Goal: Download file/media

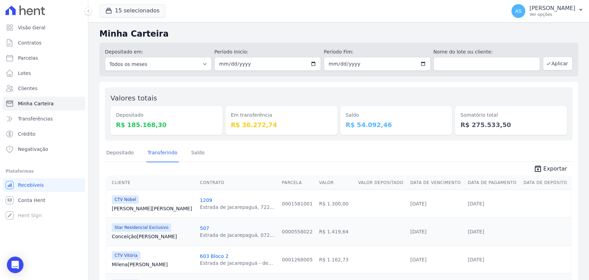
scroll to position [245, 0]
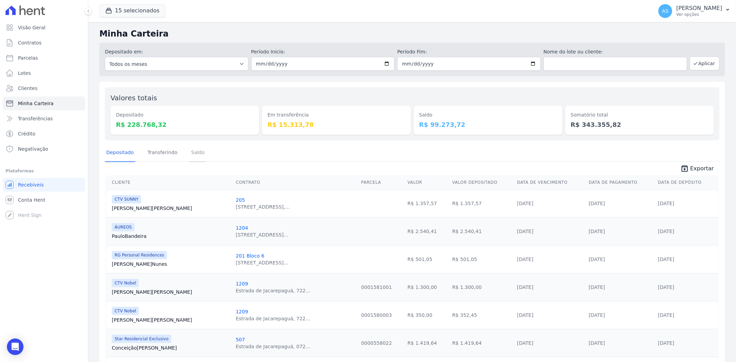
click at [194, 154] on link "Saldo" at bounding box center [198, 153] width 16 height 18
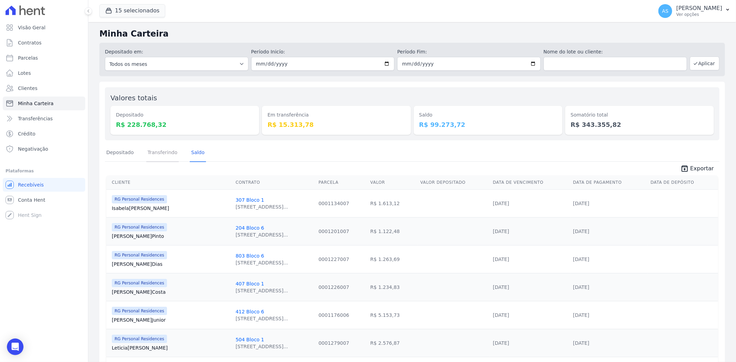
click at [156, 150] on link "Transferindo" at bounding box center [162, 153] width 33 height 18
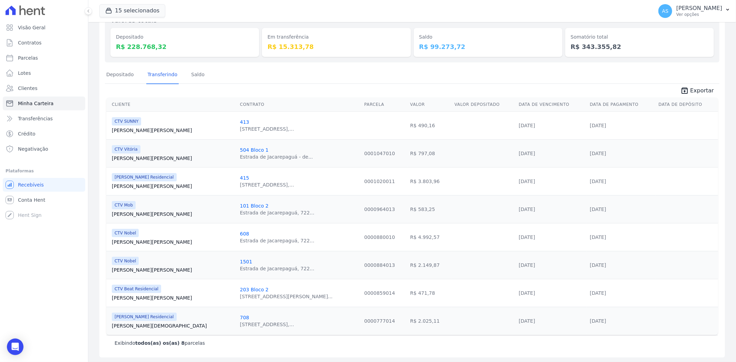
scroll to position [78, 0]
click at [121, 72] on link "Depositado" at bounding box center [120, 75] width 30 height 18
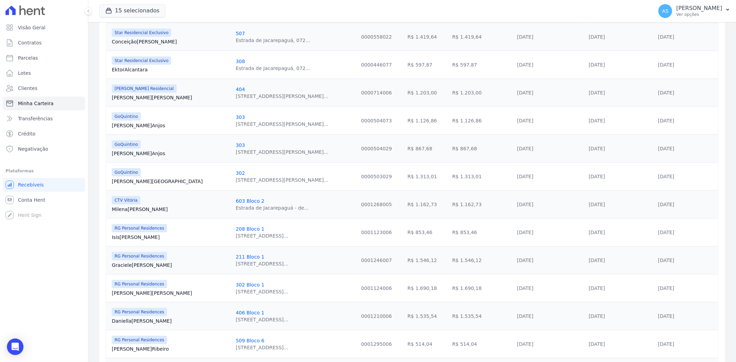
scroll to position [345, 0]
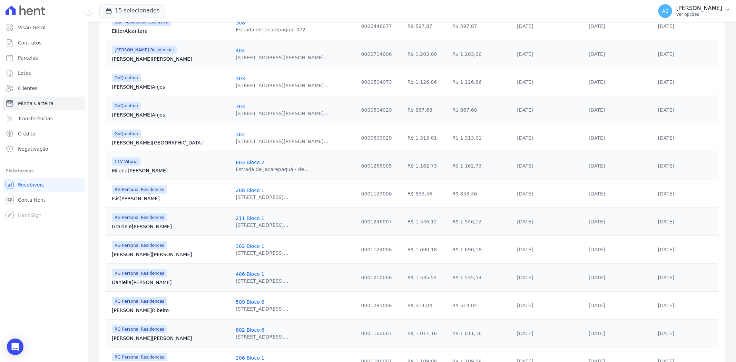
click at [726, 7] on icon "button" at bounding box center [728, 10] width 6 height 6
click at [665, 77] on link "Exportar retornos" at bounding box center [692, 76] width 88 height 12
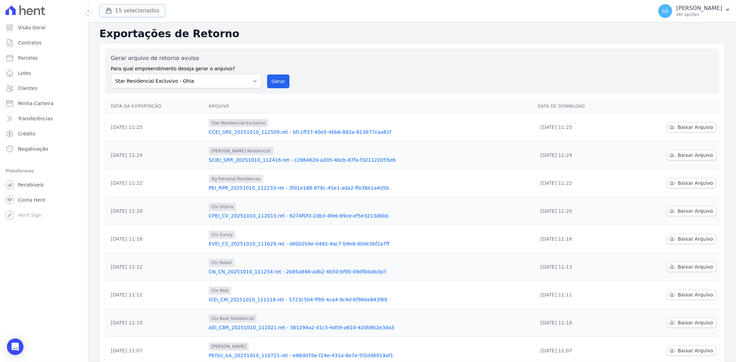
click at [121, 11] on button "15 selecionados" at bounding box center [132, 10] width 66 height 13
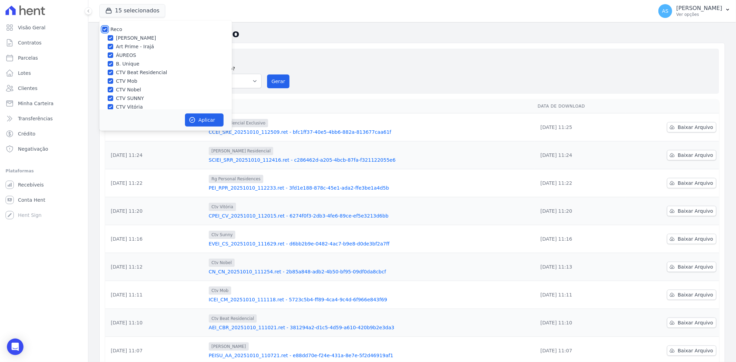
click at [104, 27] on input "Reco" at bounding box center [105, 30] width 6 height 6
checkbox input "false"
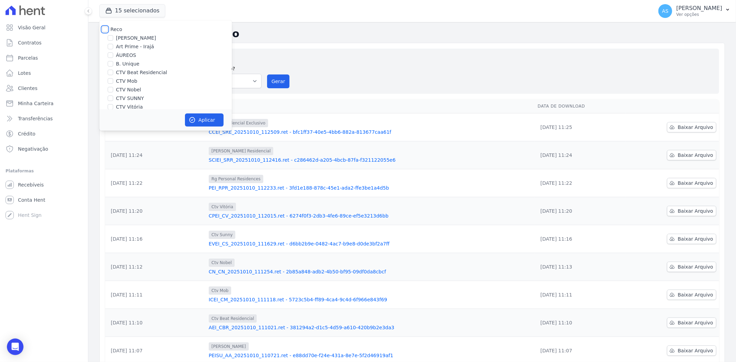
checkbox input "false"
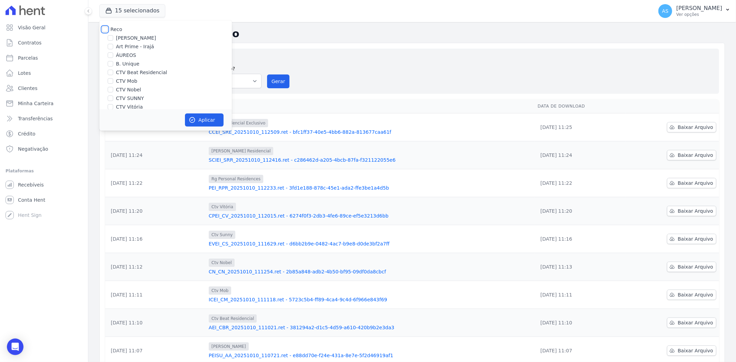
checkbox input "false"
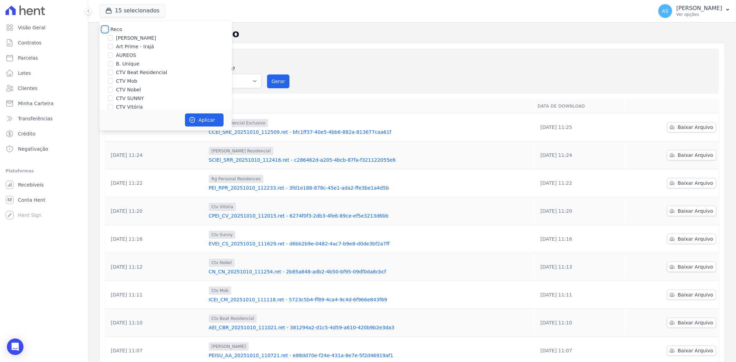
checkbox input "false"
click at [112, 89] on input "CTV Nobel" at bounding box center [111, 90] width 6 height 6
checkbox input "true"
click at [111, 101] on input "Star Residencial Exclusivo - Ghia" at bounding box center [111, 100] width 6 height 6
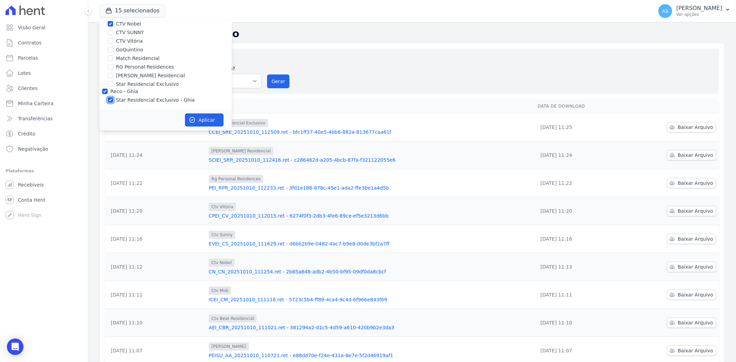
checkbox input "false"
click at [194, 121] on icon "button" at bounding box center [192, 120] width 7 height 7
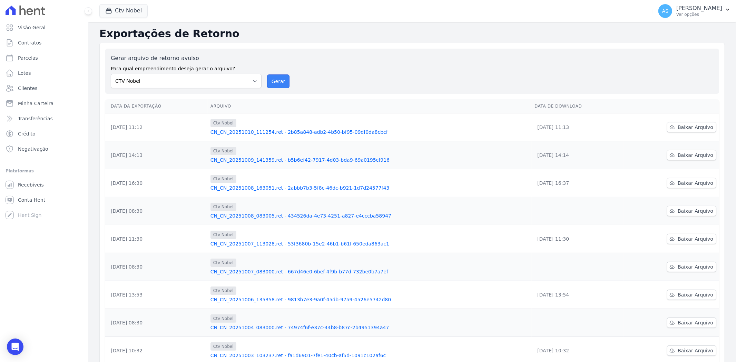
click at [280, 78] on button "Gerar" at bounding box center [278, 82] width 23 height 14
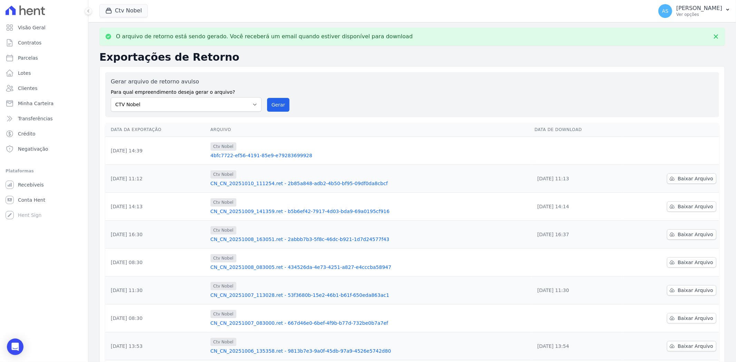
click at [273, 156] on link "4bfc7722-ef56-4191-85e9-e79283699928" at bounding box center [370, 155] width 319 height 7
click at [285, 100] on button "Gerar" at bounding box center [278, 105] width 23 height 14
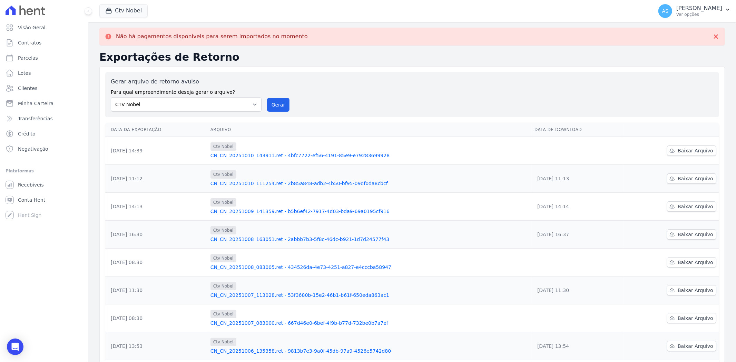
click at [289, 156] on link "CN_CN_20251010_143911.ret - 4bfc7722-ef56-4191-85e9-e79283699928" at bounding box center [370, 155] width 319 height 7
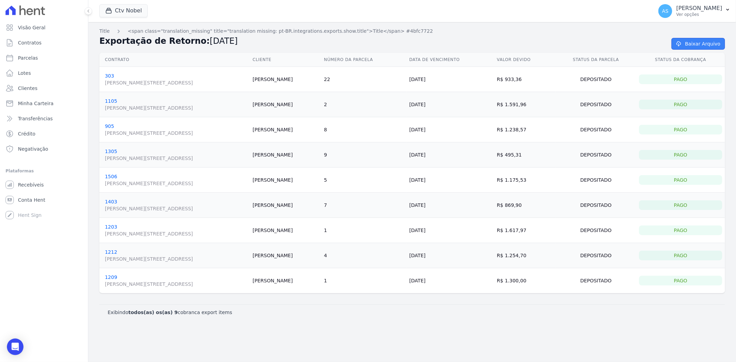
click at [706, 41] on link "Baixar Arquivo" at bounding box center [699, 44] width 54 height 12
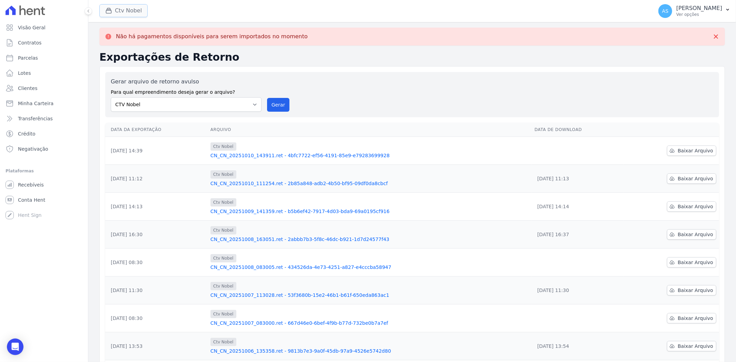
click at [128, 13] on button "Ctv Nobel" at bounding box center [123, 10] width 48 height 13
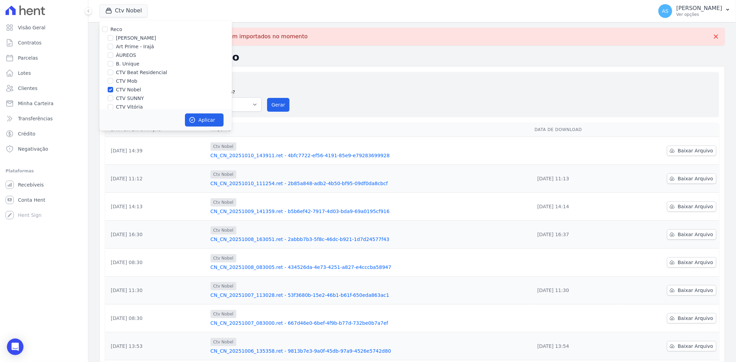
click at [117, 90] on label "CTV Nobel" at bounding box center [128, 89] width 25 height 7
click at [113, 90] on input "CTV Nobel" at bounding box center [111, 90] width 6 height 6
checkbox input "false"
click at [109, 99] on input "CTV SUNNY" at bounding box center [111, 99] width 6 height 6
checkbox input "true"
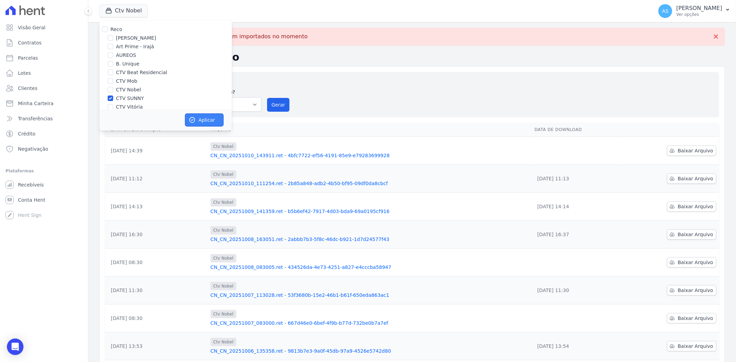
click at [198, 121] on button "Aplicar" at bounding box center [204, 120] width 39 height 13
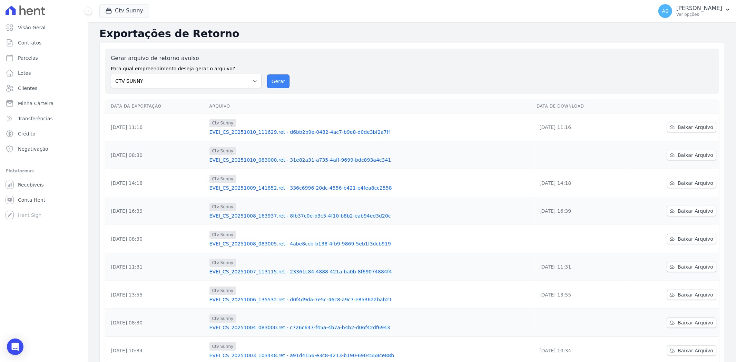
click at [279, 85] on button "Gerar" at bounding box center [278, 82] width 23 height 14
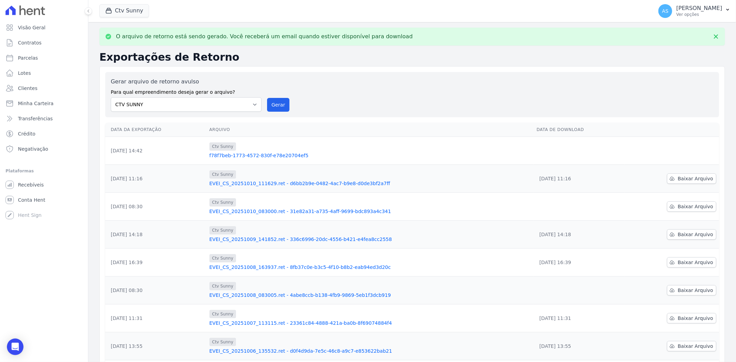
click at [282, 154] on link "f78f7beb-1773-4572-830f-e78e20704ef5" at bounding box center [371, 155] width 322 height 7
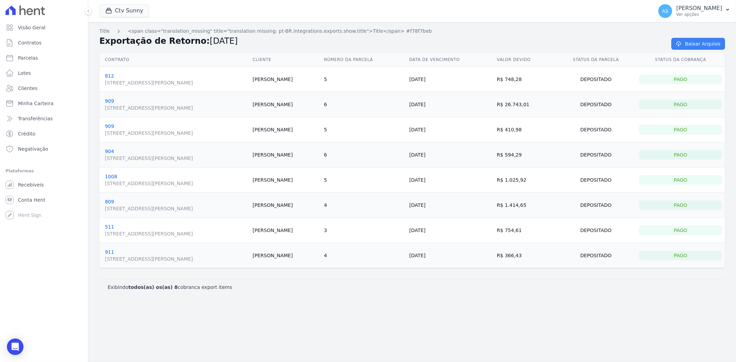
click at [704, 41] on link "Baixar Arquivo" at bounding box center [699, 44] width 54 height 12
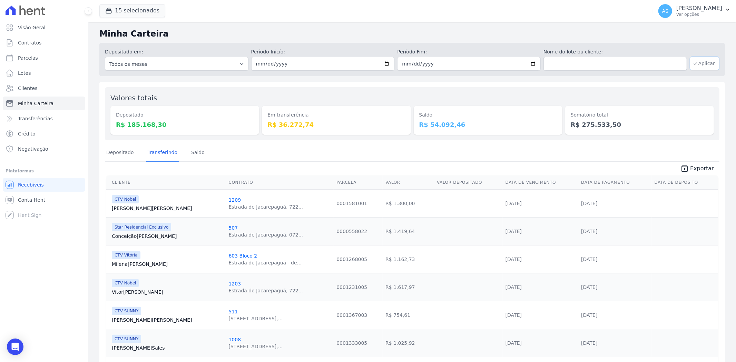
click at [703, 61] on button "Aplicar" at bounding box center [705, 64] width 30 height 14
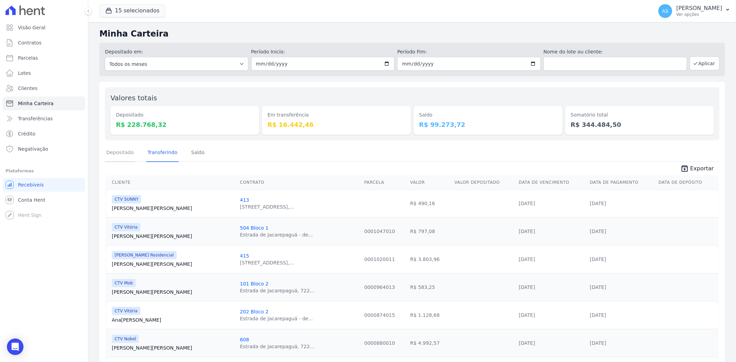
click at [117, 153] on link "Depositado" at bounding box center [120, 153] width 30 height 18
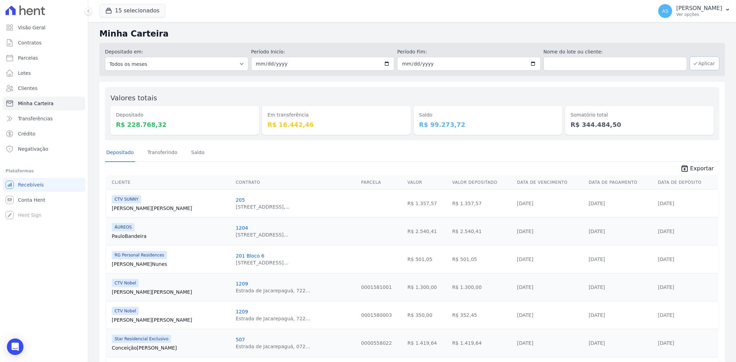
click at [705, 64] on button "Aplicar" at bounding box center [705, 64] width 30 height 14
click at [697, 172] on span "Exportar" at bounding box center [702, 169] width 24 height 8
